Goal: Task Accomplishment & Management: Complete application form

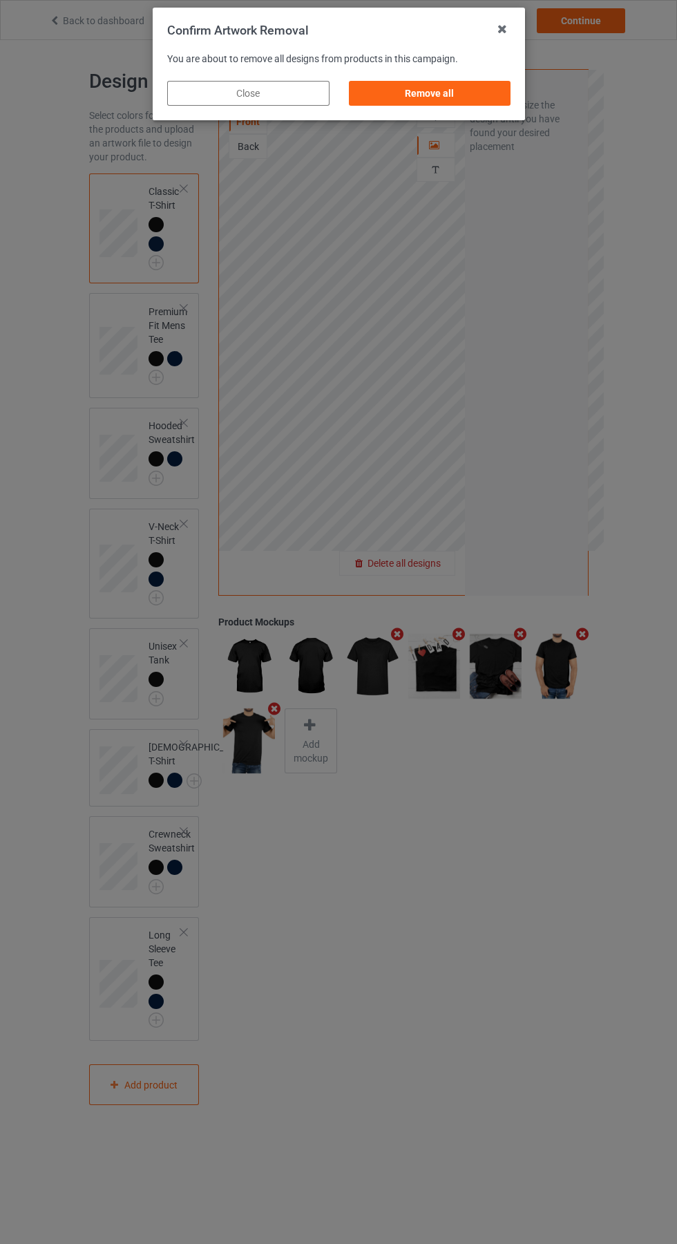
click at [442, 87] on div "Remove all" at bounding box center [429, 93] width 162 height 25
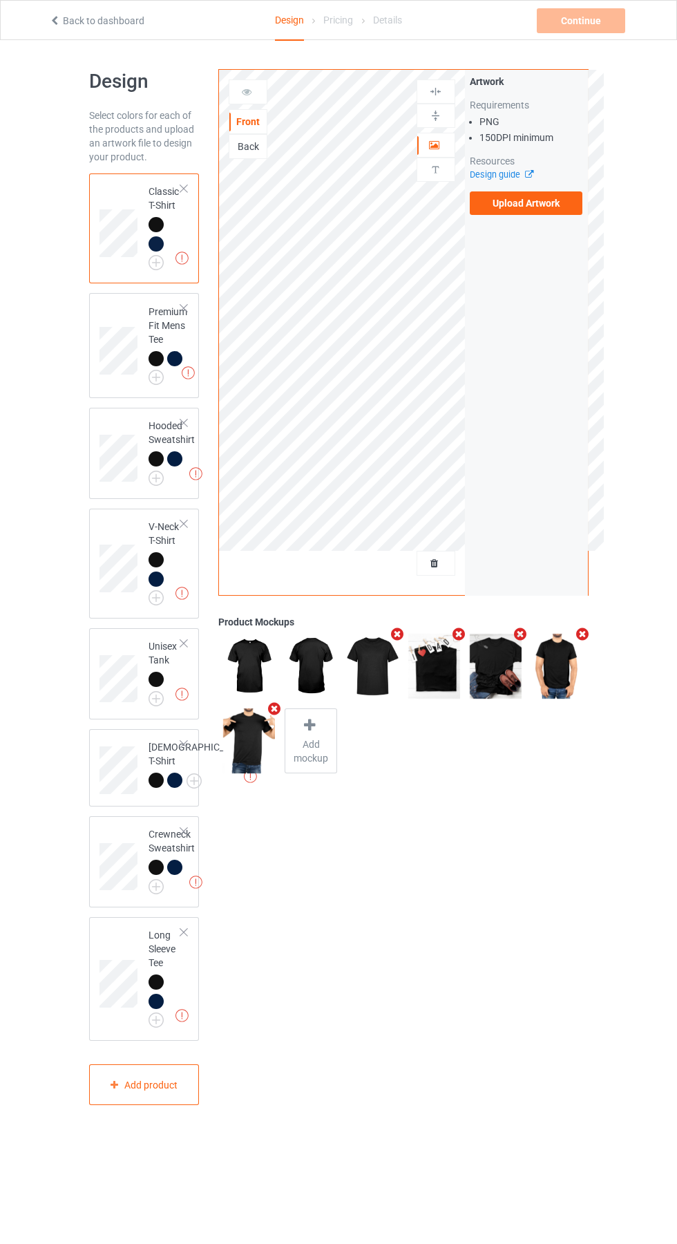
click at [545, 205] on label "Upload Artwork" at bounding box center [526, 203] width 113 height 24
click at [0, 0] on input "Upload Artwork" at bounding box center [0, 0] width 0 height 0
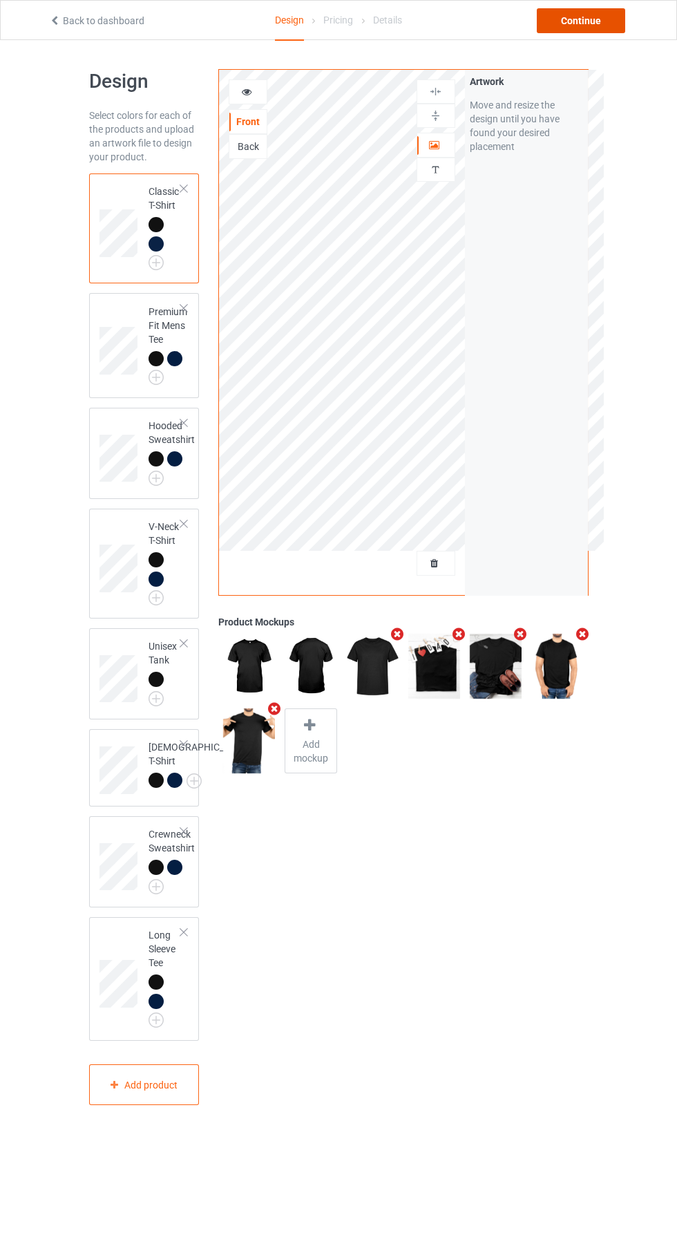
click at [607, 32] on div "Continue" at bounding box center [581, 20] width 88 height 25
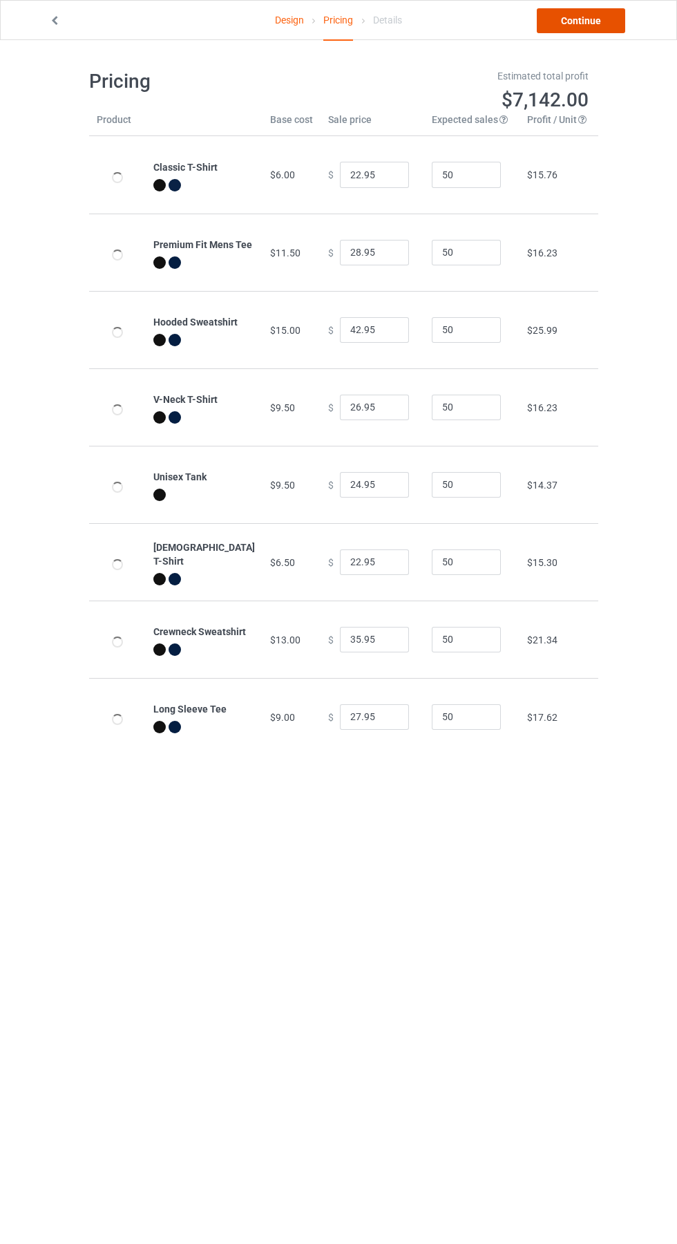
click at [604, 20] on link "Continue" at bounding box center [581, 20] width 88 height 25
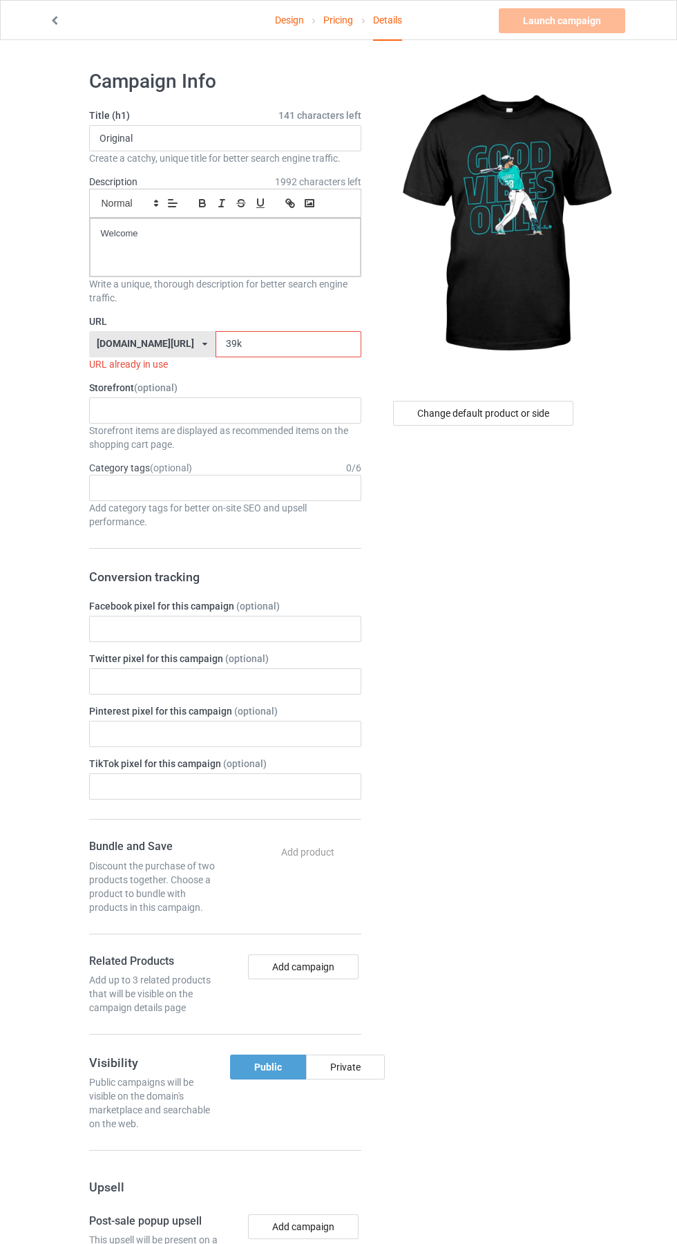
click at [267, 339] on input "39k" at bounding box center [289, 344] width 146 height 26
type input "3"
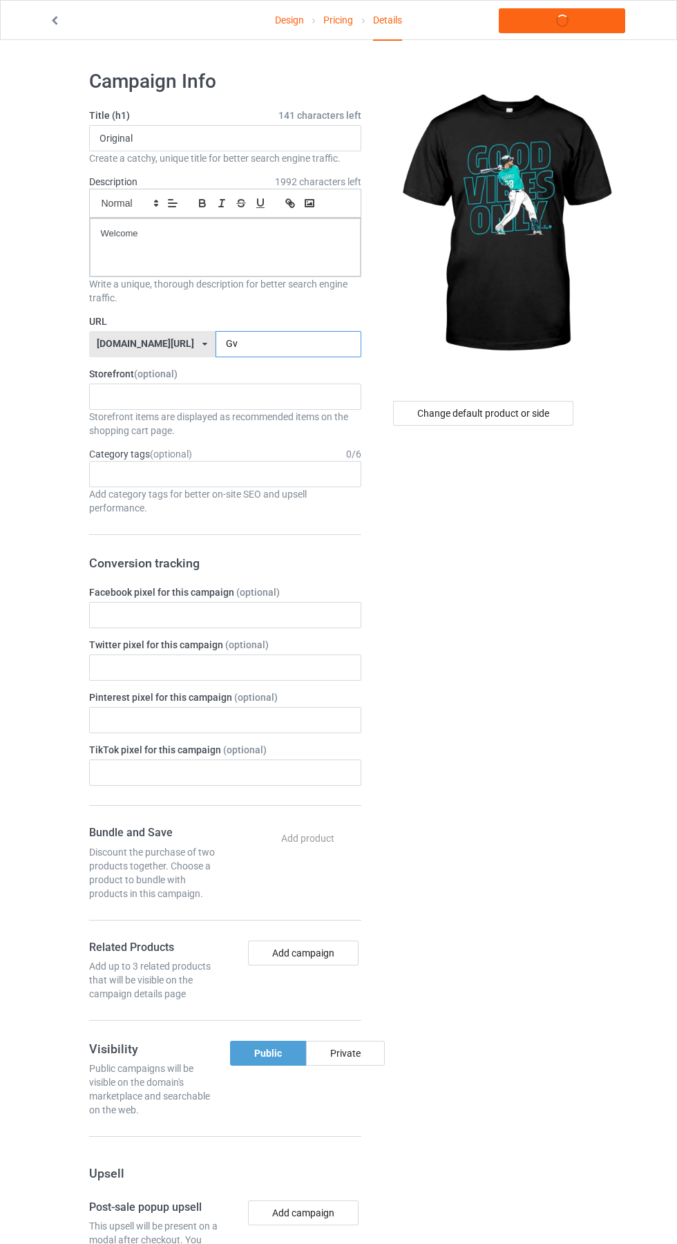
type input "Gvo"
click at [583, 17] on link "Launch campaign" at bounding box center [562, 20] width 127 height 25
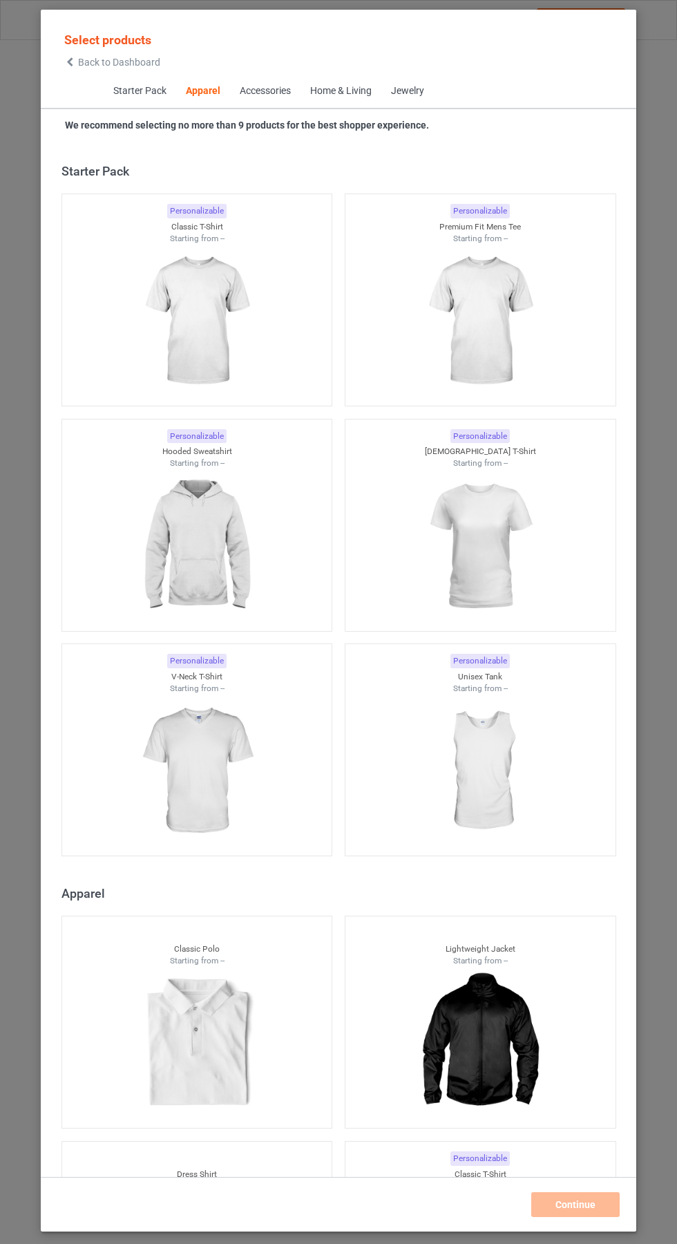
scroll to position [740, 0]
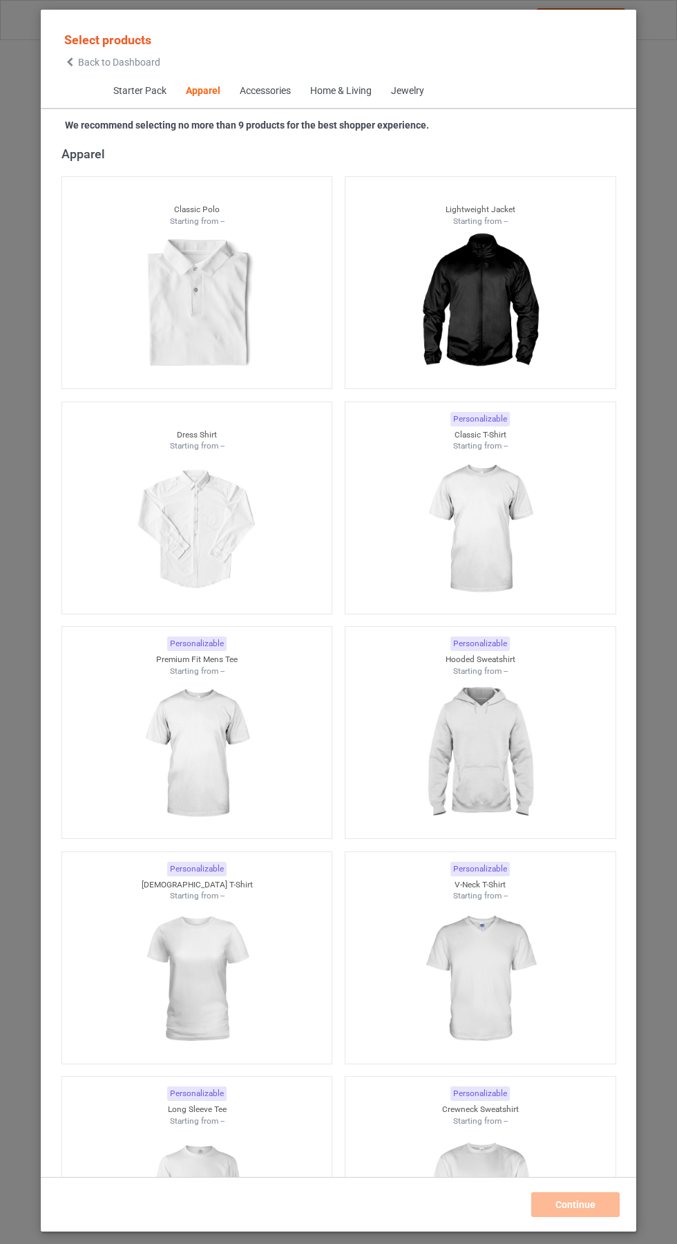
click at [100, 62] on span "Back to Dashboard" at bounding box center [119, 62] width 82 height 11
